Goal: Transaction & Acquisition: Subscribe to service/newsletter

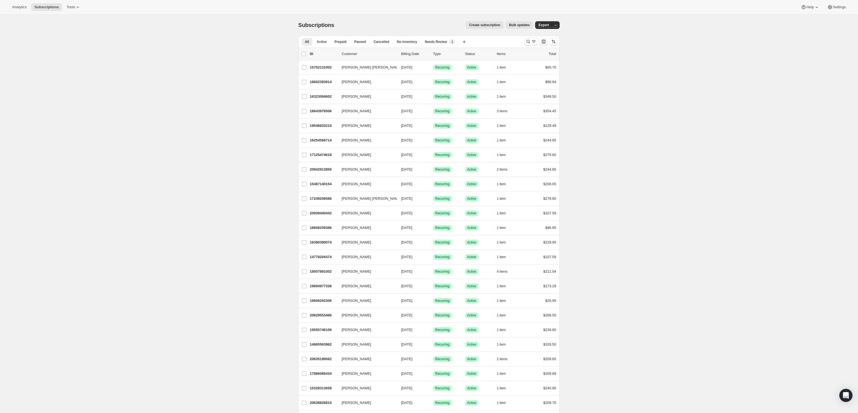
click at [482, 25] on span "Create subscription" at bounding box center [484, 25] width 31 height 4
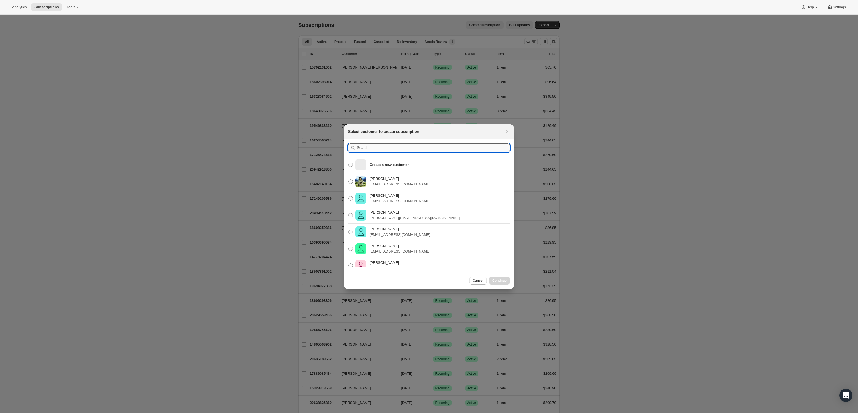
click at [398, 146] on input ":rc:" at bounding box center [433, 147] width 153 height 9
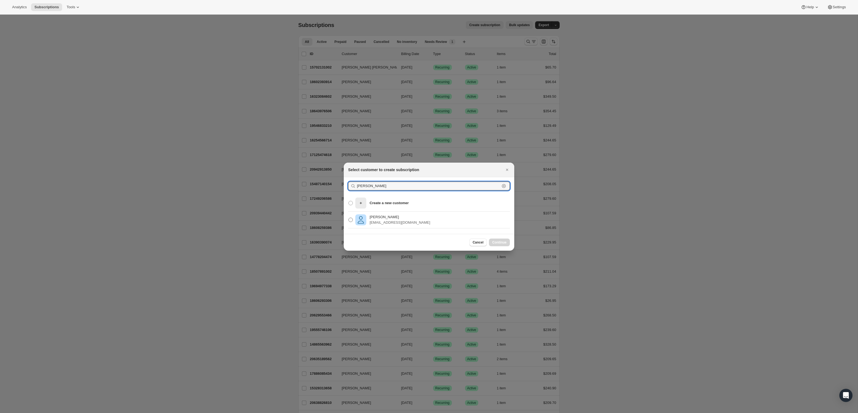
type input "[PERSON_NAME]"
click at [388, 218] on p "[PERSON_NAME]" at bounding box center [400, 216] width 60 height 5
click at [349, 218] on input "[PERSON_NAME] [PERSON_NAME][EMAIL_ADDRESS][DOMAIN_NAME]" at bounding box center [348, 217] width 0 height 0
radio input "true"
click at [495, 242] on span "Continue" at bounding box center [499, 242] width 14 height 4
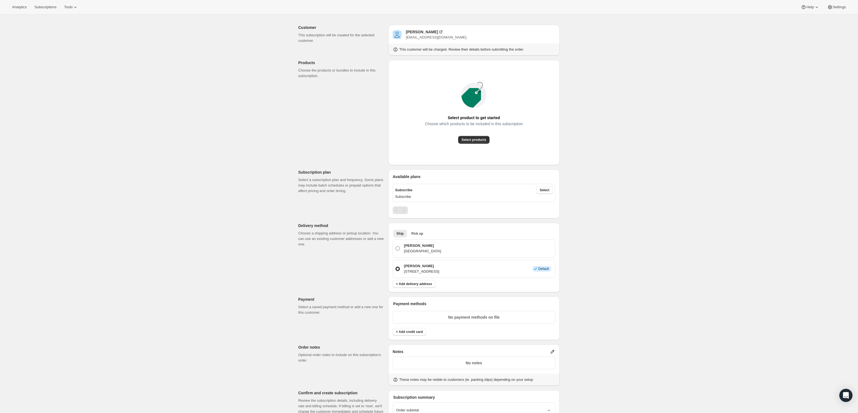
scroll to position [7, 0]
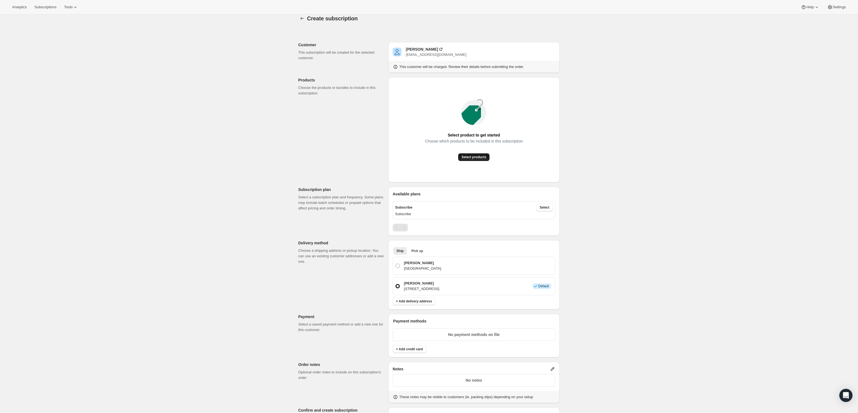
click at [477, 158] on span "Select products" at bounding box center [473, 157] width 25 height 4
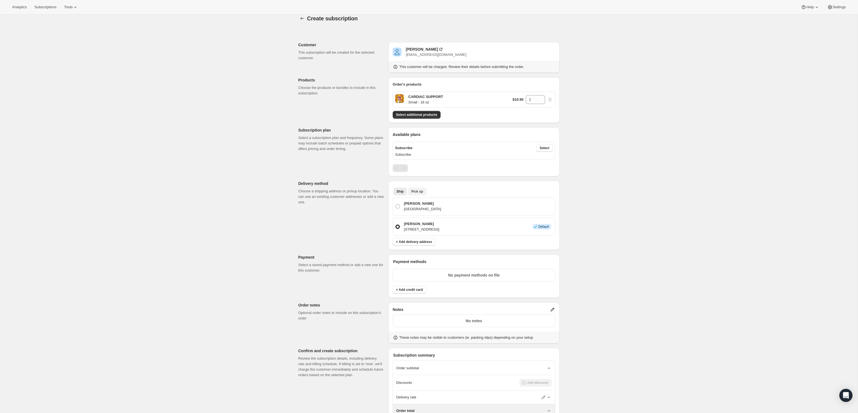
scroll to position [0, 0]
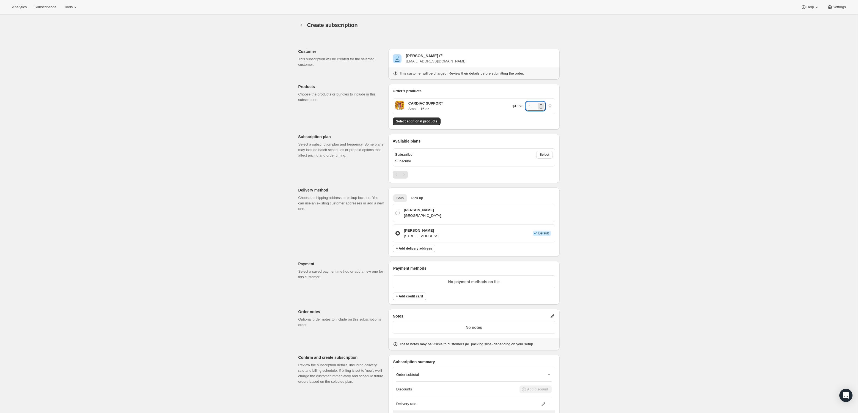
drag, startPoint x: 535, startPoint y: 104, endPoint x: 527, endPoint y: 104, distance: 8.5
click at [527, 104] on input "1" at bounding box center [531, 106] width 11 height 9
type input "7"
click at [421, 198] on span "Pick up" at bounding box center [417, 198] width 12 height 4
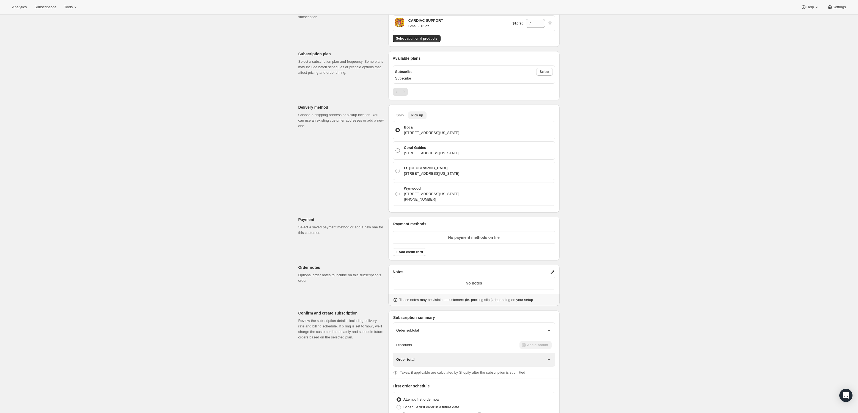
scroll to position [92, 0]
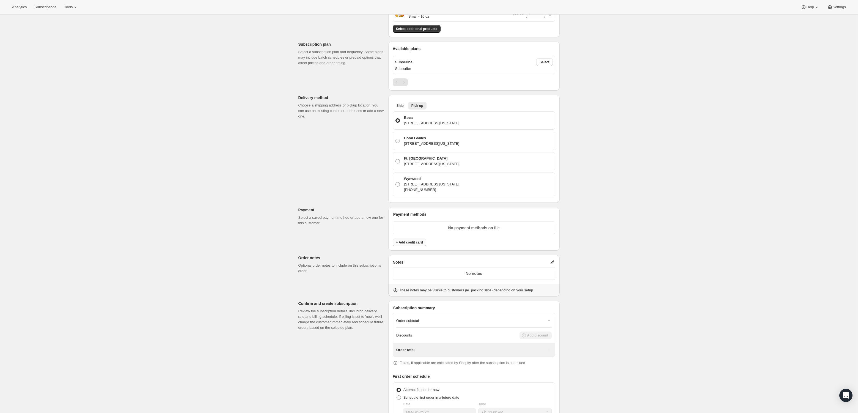
click at [410, 243] on span "+ Add credit card" at bounding box center [409, 242] width 27 height 4
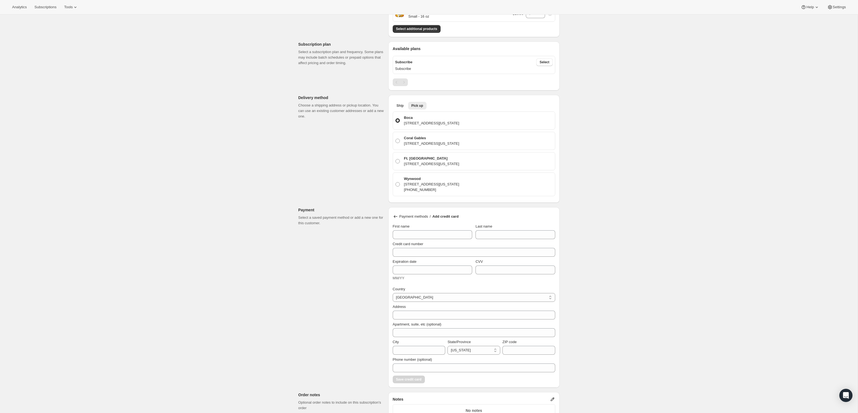
scroll to position [90, 0]
click at [411, 256] on input "Credit card number" at bounding box center [472, 254] width 158 height 9
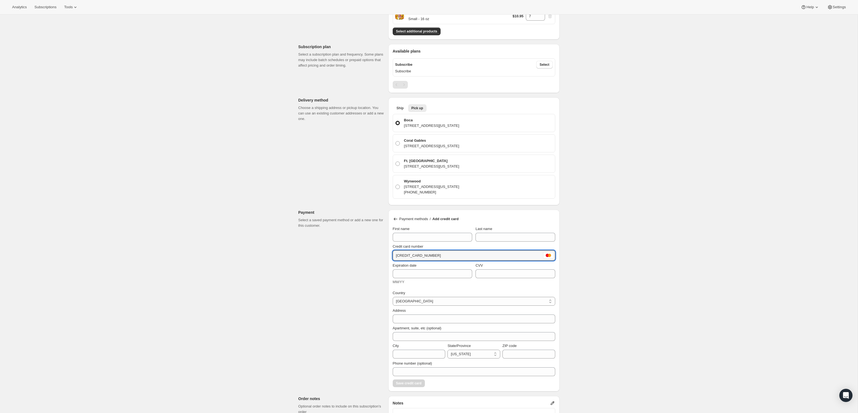
type input "[CREDIT_CARD_NUMBER]"
click at [420, 279] on div "MM/YY" at bounding box center [432, 281] width 79 height 5
click at [419, 274] on input "Expiration date" at bounding box center [432, 273] width 79 height 9
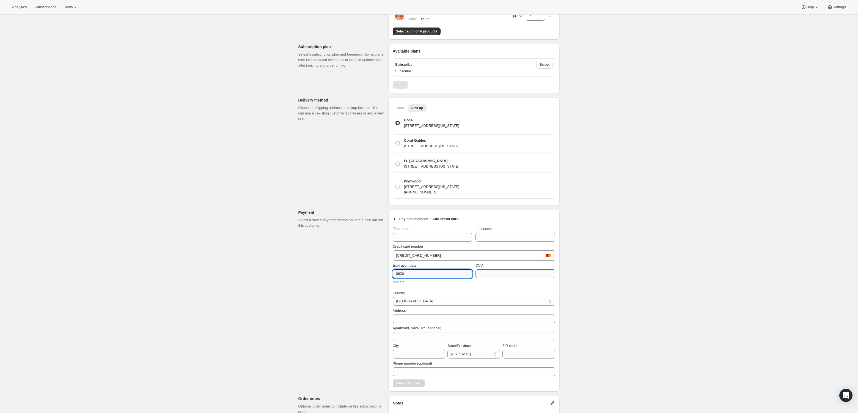
type input "0630"
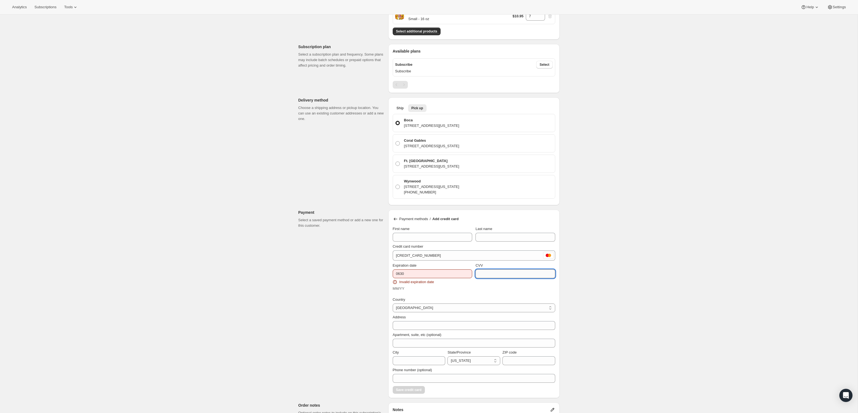
click at [495, 274] on input "CVV" at bounding box center [514, 273] width 79 height 9
type input "350"
click at [401, 270] on input "0630" at bounding box center [432, 273] width 79 height 9
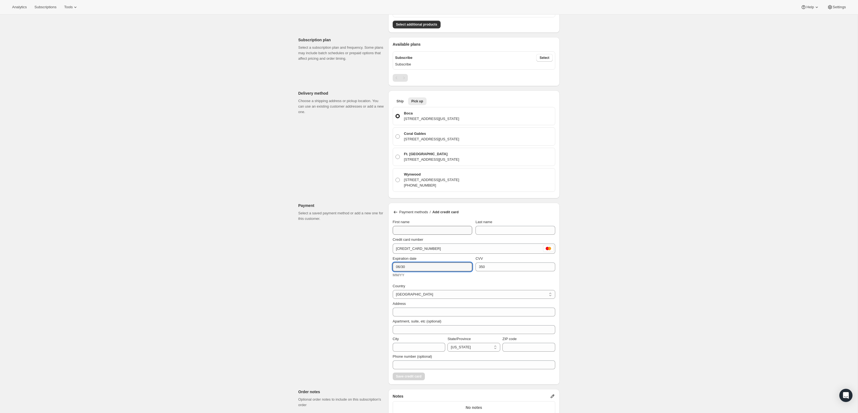
type input "06/30"
click at [415, 230] on input "First name" at bounding box center [432, 230] width 79 height 9
type input "[PERSON_NAME]"
click at [491, 228] on input "Last name" at bounding box center [514, 228] width 79 height 9
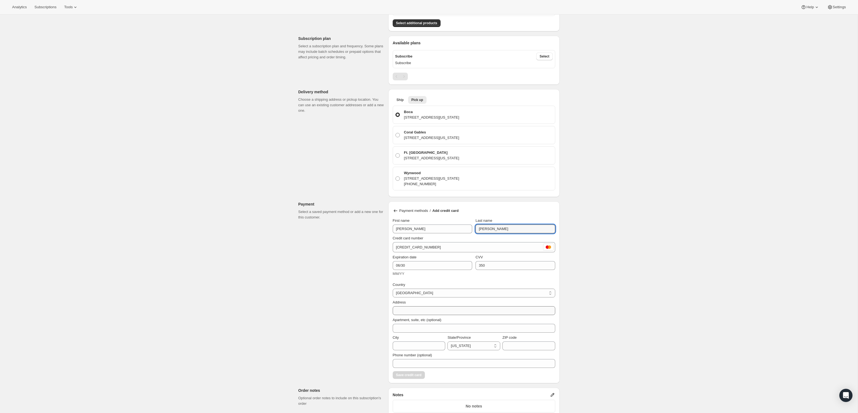
type input "[PERSON_NAME]"
click at [418, 309] on input "Address" at bounding box center [474, 310] width 163 height 9
type input "[STREET_ADDRESS]"
click at [425, 345] on input "City" at bounding box center [419, 345] width 53 height 9
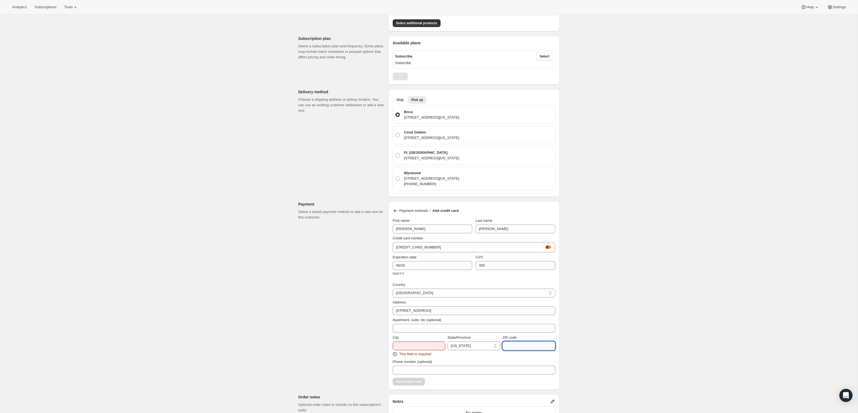
click at [511, 343] on input "ZIP code" at bounding box center [528, 345] width 53 height 9
type input "33434"
click at [437, 341] on input "City" at bounding box center [419, 345] width 53 height 9
type input "Boca Raton"
click at [485, 344] on select "[US_STATE] [US_STATE] [US_STATE] [US_STATE] [US_STATE] Armed Forces Americas Ar…" at bounding box center [473, 345] width 53 height 9
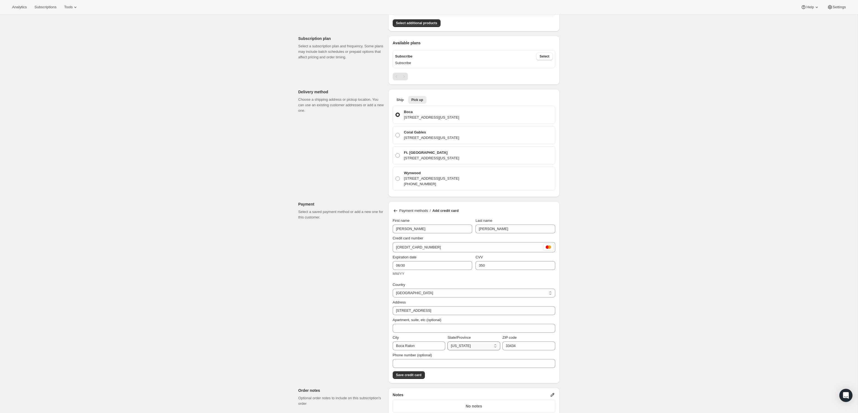
select select "FL"
click at [447, 341] on select "[US_STATE] [US_STATE] [US_STATE] [US_STATE] [US_STATE] Armed Forces Americas Ar…" at bounding box center [473, 345] width 53 height 9
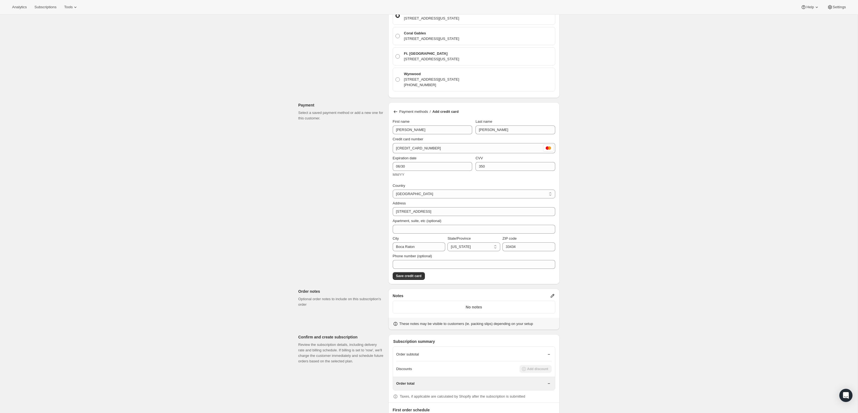
scroll to position [266, 0]
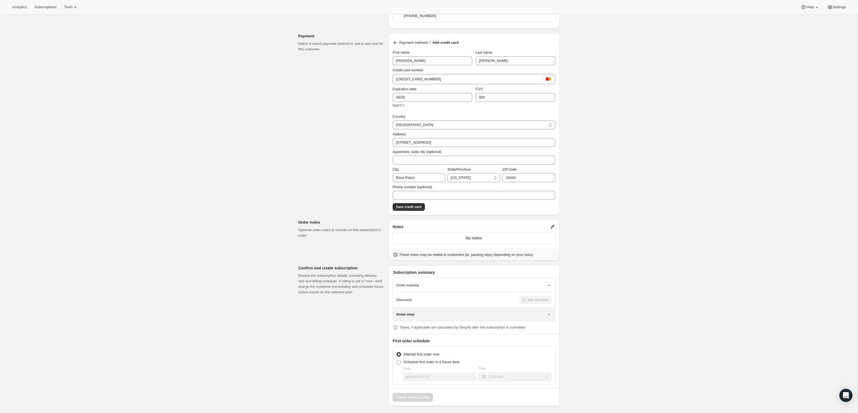
click at [413, 209] on button "Save credit card" at bounding box center [409, 207] width 32 height 8
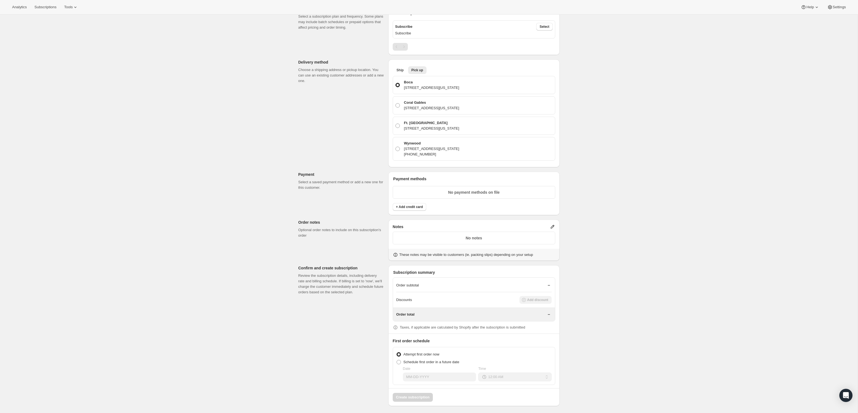
scroll to position [132, 0]
click at [402, 359] on label "Schedule first order in a future date" at bounding box center [427, 362] width 63 height 8
click at [397, 360] on input "Schedule first order in a future date" at bounding box center [396, 360] width 0 height 0
radio input "true"
click at [443, 374] on input "Date" at bounding box center [439, 376] width 73 height 9
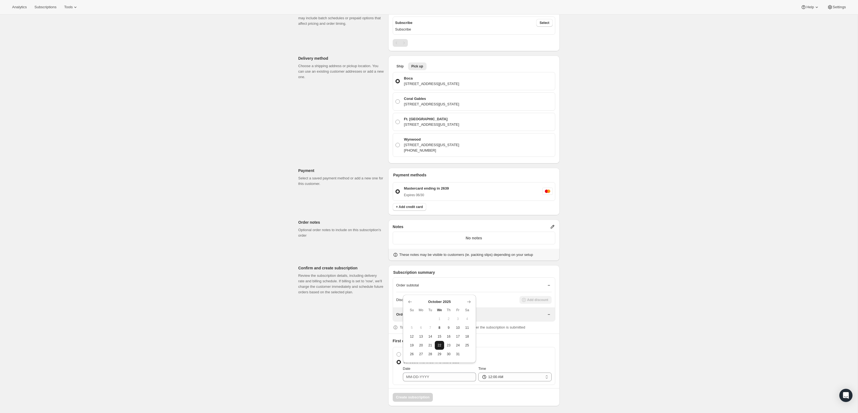
click at [441, 343] on span "22" at bounding box center [439, 345] width 5 height 4
type input "[DATE]"
click at [513, 376] on select "12:00 AM 01:00 AM 02:00 AM 03:00 AM 04:00 AM 05:00 AM 06:00 AM 07:00 AM 08:00 A…" at bounding box center [514, 376] width 73 height 9
click at [478, 372] on select "12:00 AM 01:00 AM 02:00 AM 03:00 AM 04:00 AM 05:00 AM 06:00 AM 07:00 AM 08:00 A…" at bounding box center [514, 376] width 73 height 9
click at [623, 331] on div "Create subscription. This page is ready Create subscription Customer This subsc…" at bounding box center [429, 149] width 858 height 532
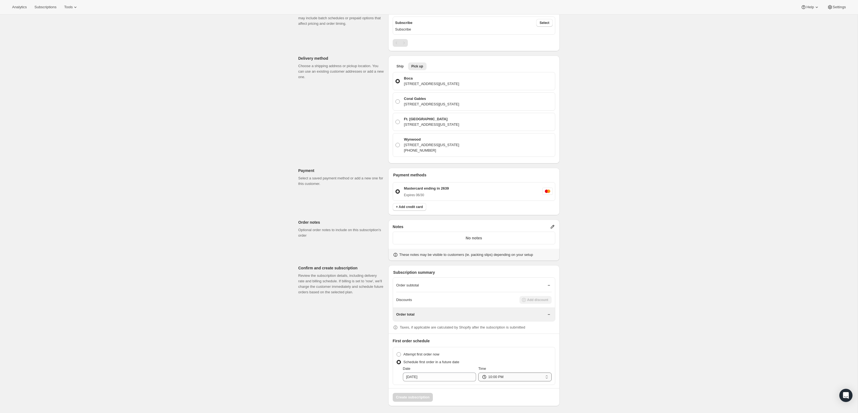
click at [507, 374] on select "12:00 AM 01:00 AM 02:00 AM 03:00 AM 04:00 AM 05:00 AM 06:00 AM 07:00 AM 08:00 A…" at bounding box center [514, 376] width 73 height 9
select select "10:00"
click at [478, 372] on select "12:00 AM 01:00 AM 02:00 AM 03:00 AM 04:00 AM 05:00 AM 06:00 AM 07:00 AM 08:00 A…" at bounding box center [514, 376] width 73 height 9
click at [608, 268] on div "Create subscription. This page is ready Create subscription Customer This subsc…" at bounding box center [429, 149] width 858 height 532
click at [437, 376] on input "[DATE]" at bounding box center [439, 376] width 73 height 9
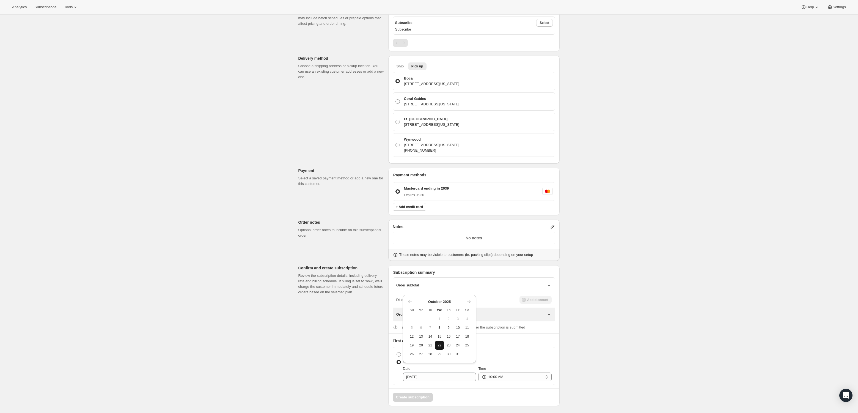
click at [442, 345] on button "22" at bounding box center [439, 345] width 9 height 9
click at [422, 395] on div "Create subscription" at bounding box center [474, 394] width 171 height 13
click at [432, 375] on input "[DATE]" at bounding box center [439, 376] width 73 height 9
click at [400, 352] on span at bounding box center [398, 354] width 4 height 4
click at [397, 352] on input "Attempt first order now" at bounding box center [396, 352] width 0 height 0
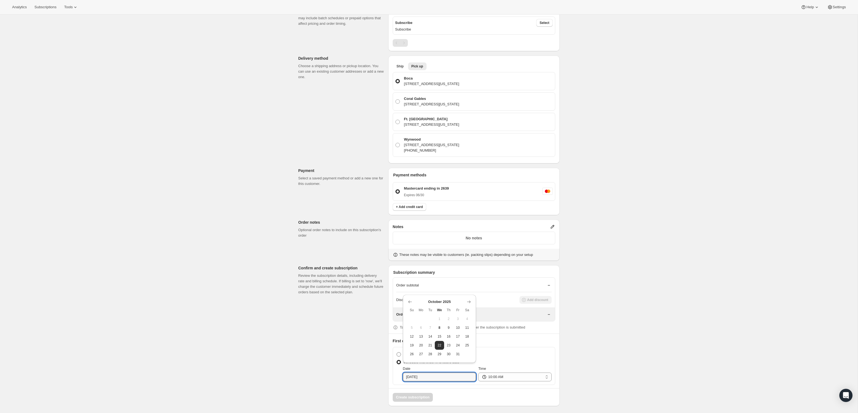
radio input "true"
select select "00:00"
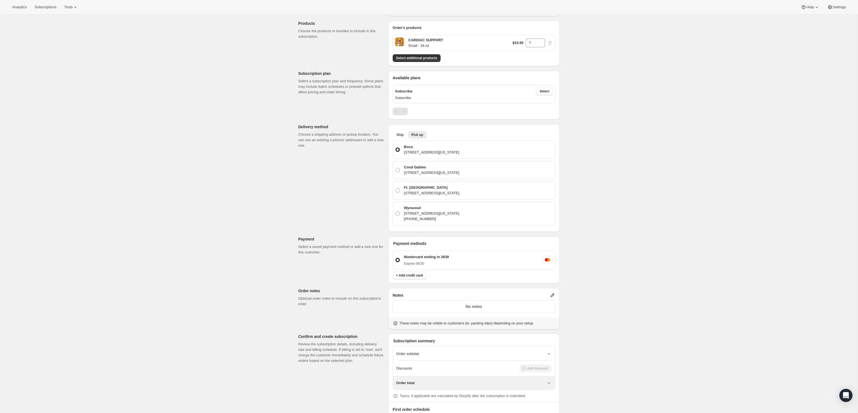
scroll to position [0, 0]
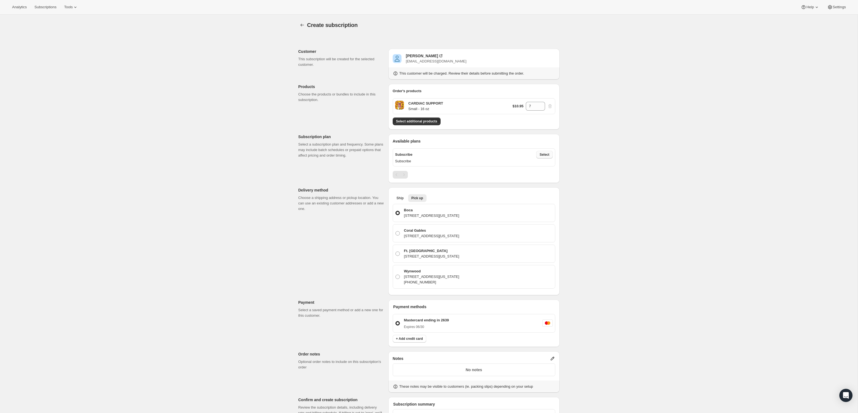
click at [541, 154] on span "Select" at bounding box center [544, 154] width 10 height 4
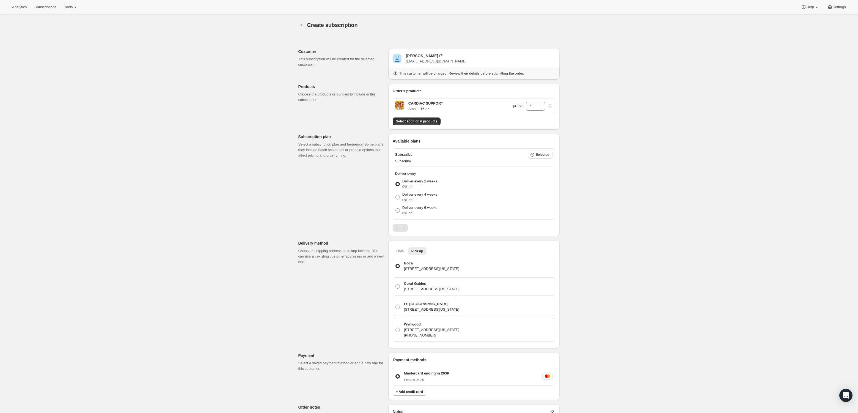
click at [408, 182] on p "Deliver every 2 weeks" at bounding box center [419, 180] width 35 height 5
click at [396, 182] on input "Deliver every 2 weeks 0% off" at bounding box center [395, 182] width 0 height 0
drag, startPoint x: 415, startPoint y: 180, endPoint x: 533, endPoint y: 180, distance: 118.2
click at [415, 180] on p "Deliver every 2 weeks" at bounding box center [419, 180] width 35 height 5
click at [396, 182] on input "Deliver every 2 weeks 0% off" at bounding box center [395, 182] width 0 height 0
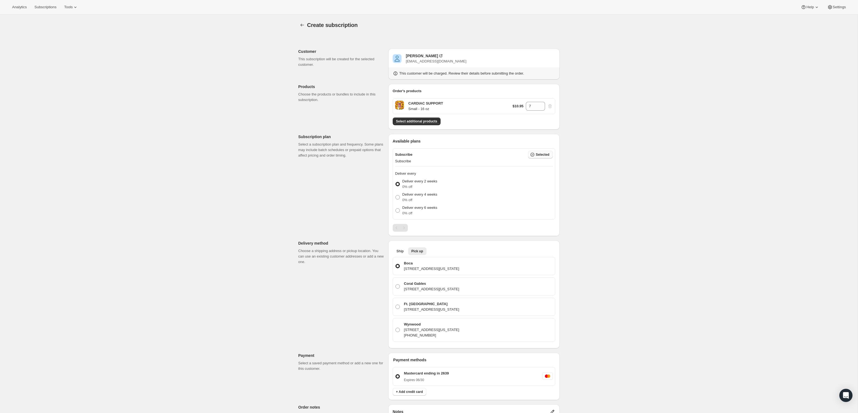
click at [542, 153] on span "Selected" at bounding box center [542, 154] width 13 height 4
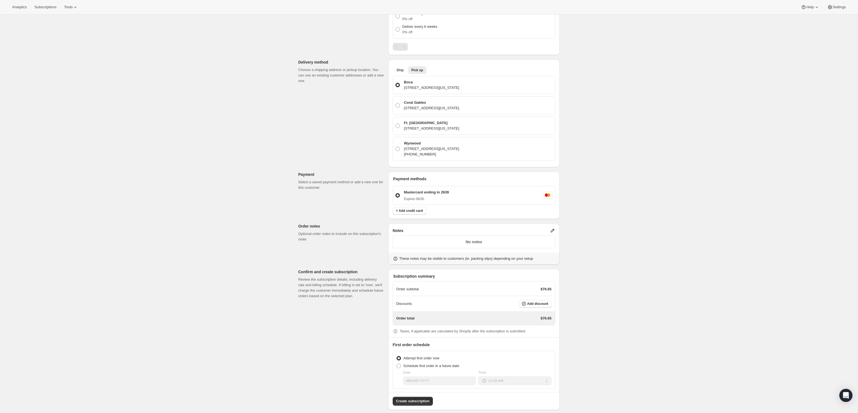
scroll to position [185, 0]
click at [412, 396] on span "Create subscription" at bounding box center [413, 396] width 34 height 5
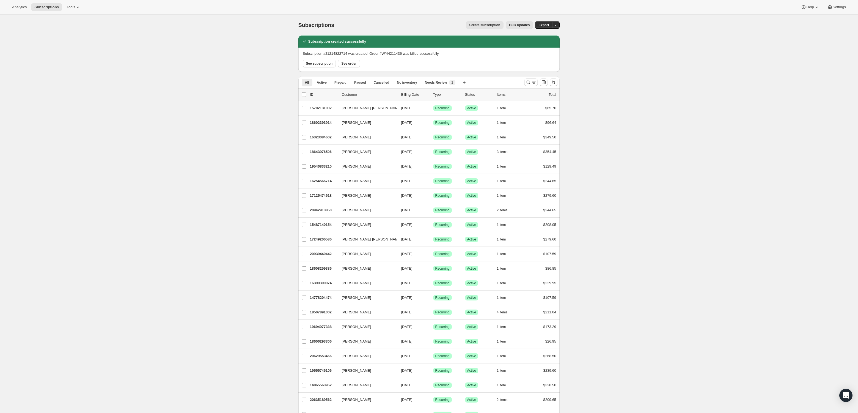
scroll to position [1, 0]
drag, startPoint x: 384, startPoint y: 54, endPoint x: 406, endPoint y: 54, distance: 22.8
click at [406, 54] on p "Subscription #21214822714 was created. Order #WYN211436 was billed successfully." at bounding box center [371, 52] width 137 height 5
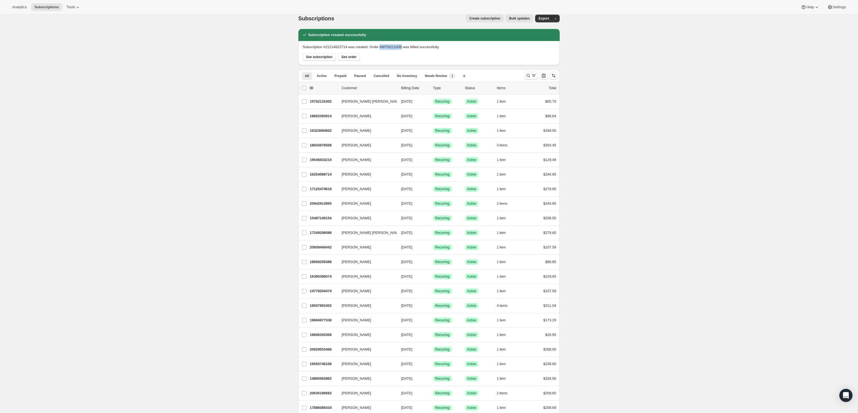
scroll to position [7, 0]
copy p "#WYN211436"
